Goal: Task Accomplishment & Management: Use online tool/utility

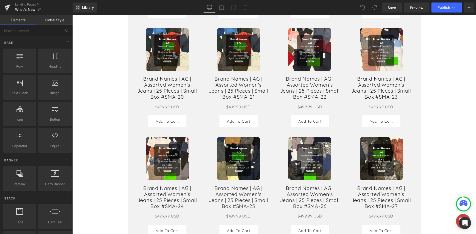
scroll to position [1418, 0]
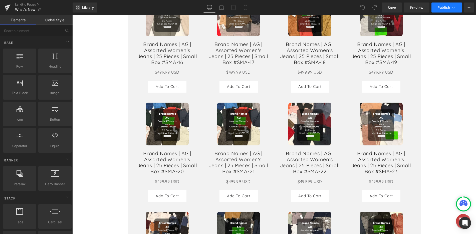
click at [448, 8] on span "Publish" at bounding box center [443, 8] width 13 height 4
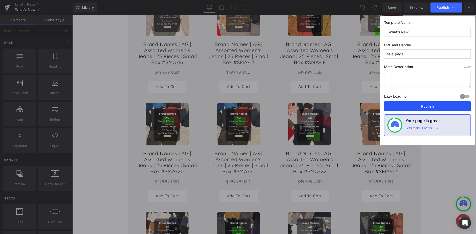
click at [417, 104] on button "Publish" at bounding box center [427, 106] width 87 height 10
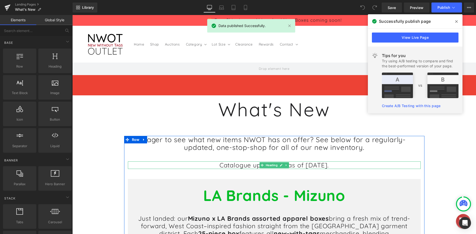
click at [321, 167] on h1 "Catalogue up-to-date as of [DATE]." at bounding box center [274, 165] width 293 height 8
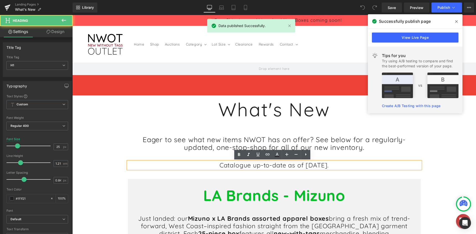
click at [320, 167] on h1 "Catalogue up-to-date as of [DATE]." at bounding box center [274, 165] width 293 height 8
click at [322, 166] on h1 "Catalogue up-to-date as of [DATE]." at bounding box center [274, 165] width 293 height 8
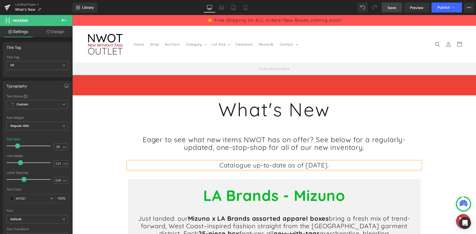
click at [396, 10] on span "Save" at bounding box center [391, 7] width 8 height 5
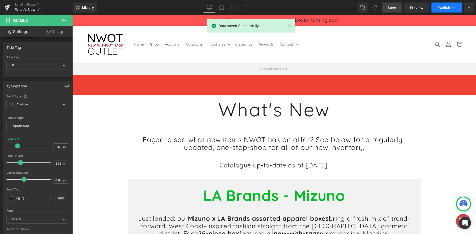
click at [442, 7] on span "Publish" at bounding box center [443, 8] width 13 height 4
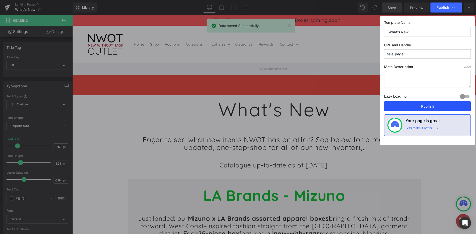
drag, startPoint x: 425, startPoint y: 105, endPoint x: 266, endPoint y: 45, distance: 170.1
click at [425, 105] on button "Publish" at bounding box center [427, 106] width 87 height 10
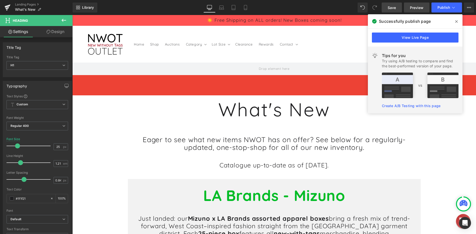
click at [416, 8] on span "Preview" at bounding box center [417, 7] width 14 height 5
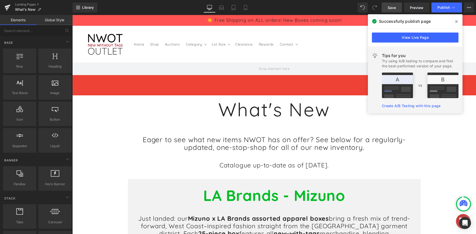
click at [455, 22] on icon at bounding box center [456, 22] width 3 height 4
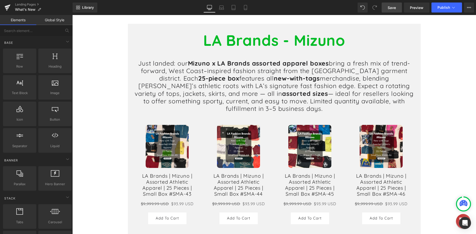
scroll to position [100, 0]
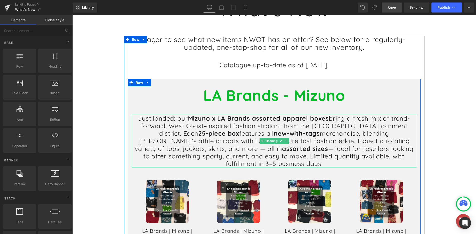
click at [394, 157] on h1 "Just landed: our Mizuno x LA Brands assorted apparel boxes bring a fresh mix of…" at bounding box center [274, 141] width 285 height 53
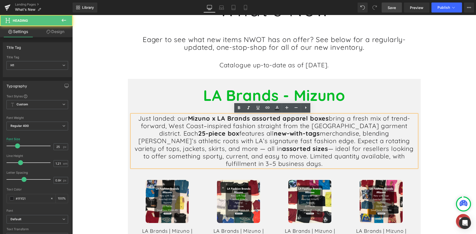
click at [393, 156] on h1 "Just landed: our Mizuno x LA Brands assorted apparel boxes bring a fresh mix of…" at bounding box center [274, 141] width 285 height 53
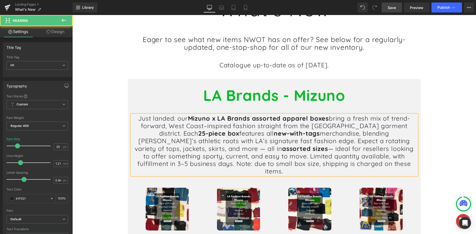
drag, startPoint x: 387, startPoint y: 161, endPoint x: 373, endPoint y: 156, distance: 14.6
click at [373, 156] on h1 "Just landed: our Mizuno x LA Brands assorted apparel boxes bring a fresh mix of…" at bounding box center [274, 145] width 285 height 61
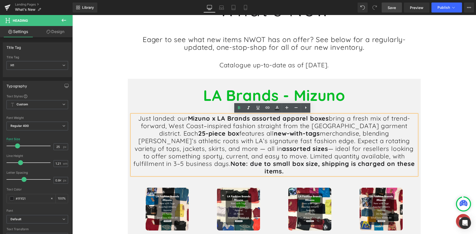
click at [384, 163] on h1 "Just landed: our Mizuno x LA Brands assorted apparel boxes bring a fresh mix of…" at bounding box center [274, 145] width 285 height 61
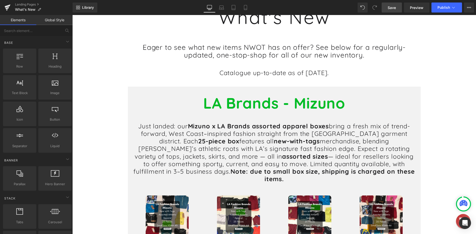
scroll to position [25, 0]
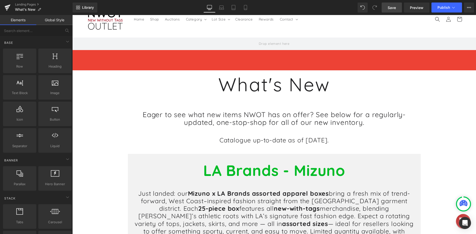
click at [390, 9] on span "Save" at bounding box center [391, 7] width 8 height 5
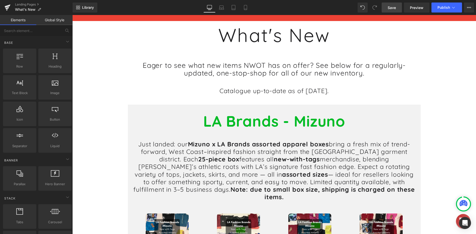
scroll to position [0, 0]
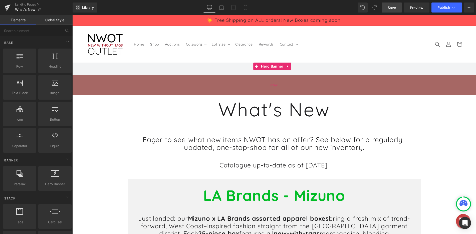
click at [298, 84] on div "81px" at bounding box center [273, 85] width 403 height 20
